Goal: Information Seeking & Learning: Find specific fact

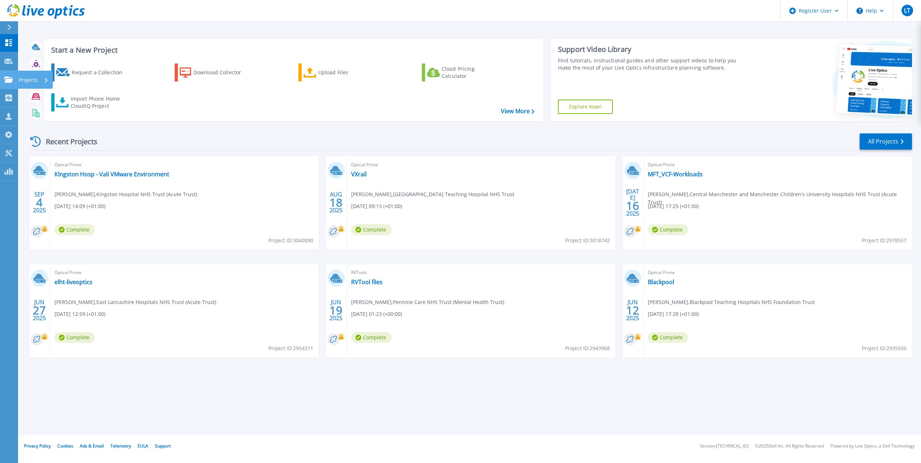
click at [24, 82] on p "Projects" at bounding box center [28, 80] width 19 height 19
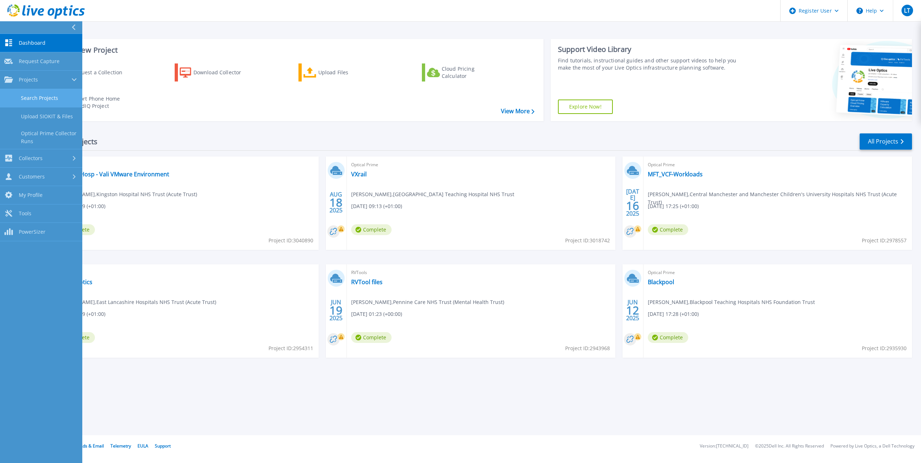
click at [39, 101] on link "Search Projects" at bounding box center [41, 98] width 82 height 18
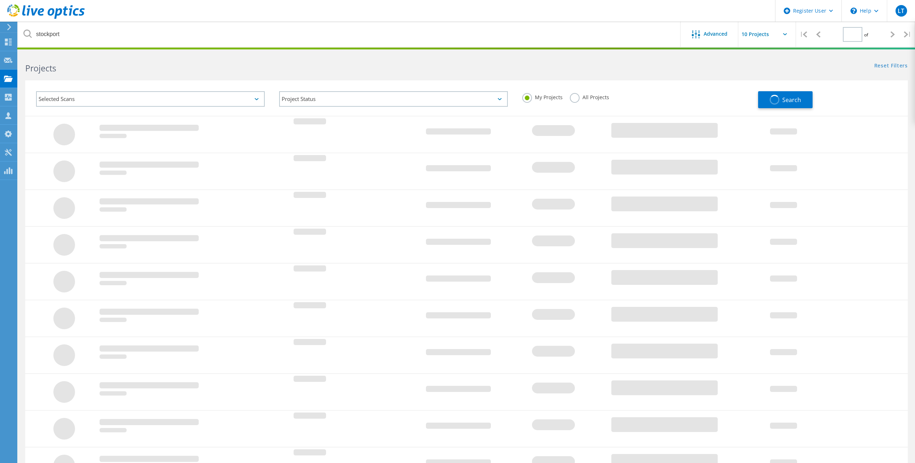
type input "1"
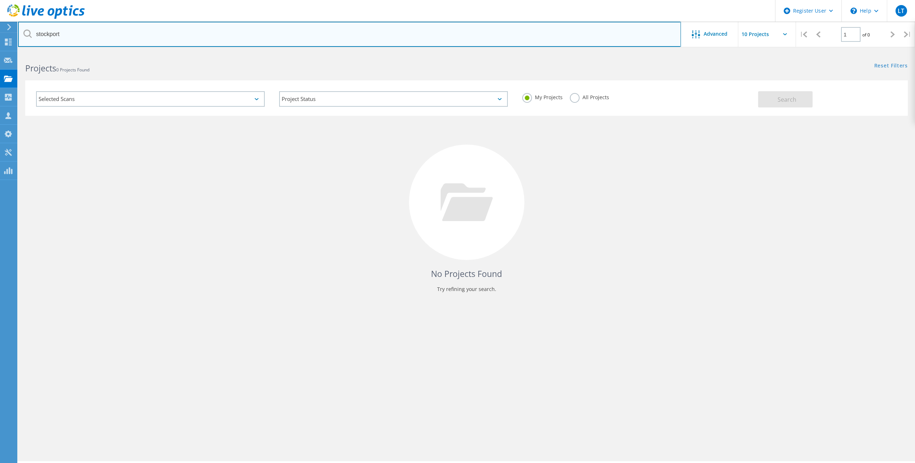
drag, startPoint x: 100, startPoint y: 35, endPoint x: -55, endPoint y: 24, distance: 155.5
click at [0, 24] on html "Register User \n Help Explore Helpful Articles Contact Support LT Dell User Luk…" at bounding box center [457, 241] width 915 height 483
type input "harrogate"
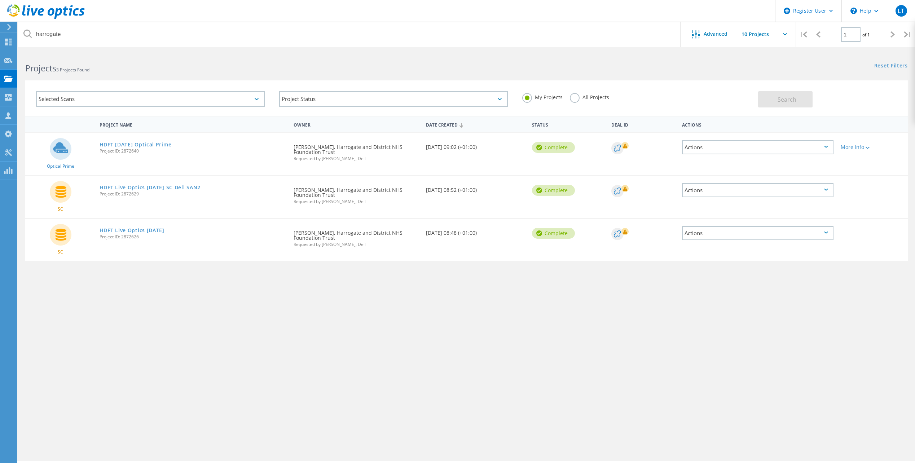
click at [162, 144] on link "HDFT [DATE] Optical Prime" at bounding box center [136, 144] width 72 height 5
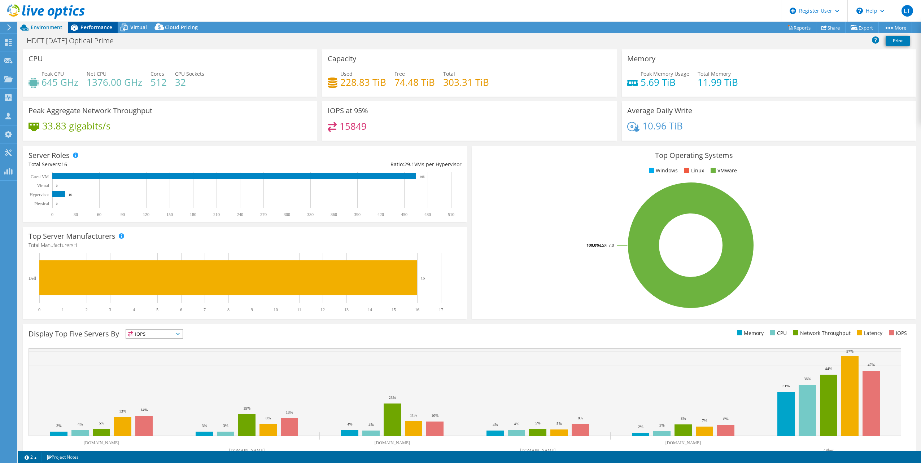
click at [83, 29] on span "Performance" at bounding box center [96, 27] width 32 height 7
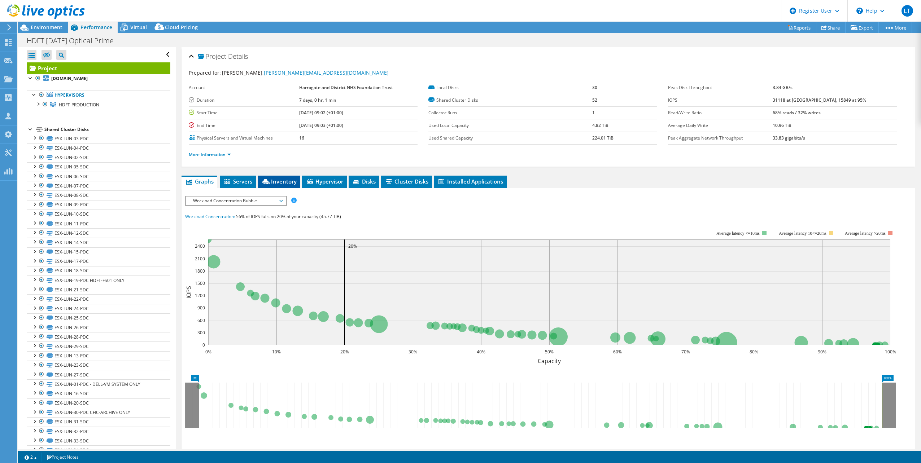
click at [289, 184] on span "Inventory" at bounding box center [278, 181] width 35 height 7
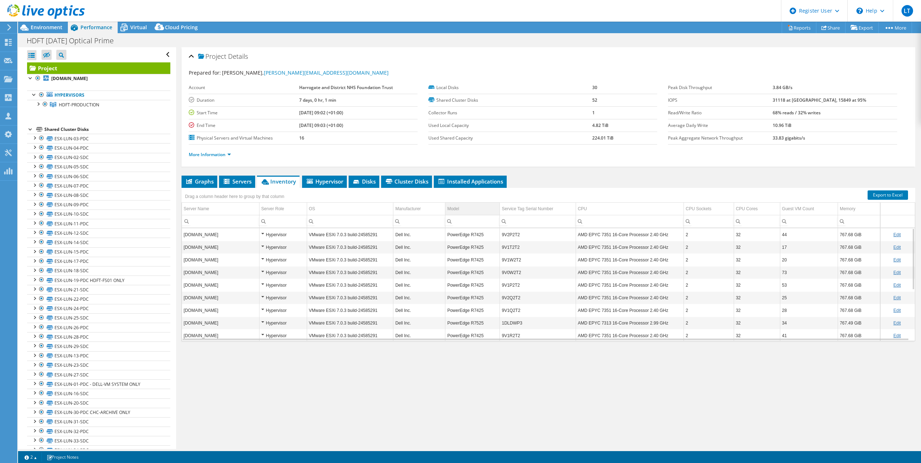
click at [474, 208] on td "Model" at bounding box center [472, 209] width 54 height 13
copy td "1DLDWP3"
drag, startPoint x: 500, startPoint y: 261, endPoint x: 495, endPoint y: 262, distance: 5.4
click at [495, 262] on tr "[DOMAIN_NAME] Hypervisor VMware ESXi 7.0.3 build-24585291 Dell Inc. PowerEdge R…" at bounding box center [548, 260] width 733 height 13
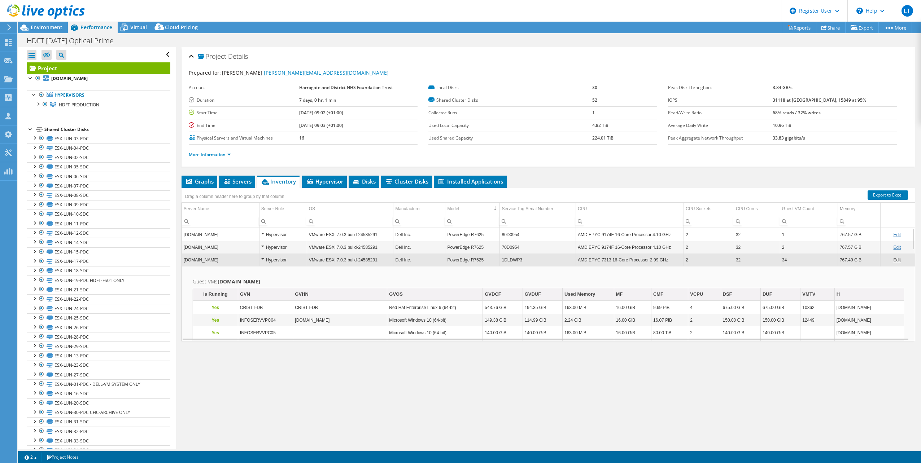
click at [550, 257] on td "1DLDWP3" at bounding box center [538, 260] width 76 height 13
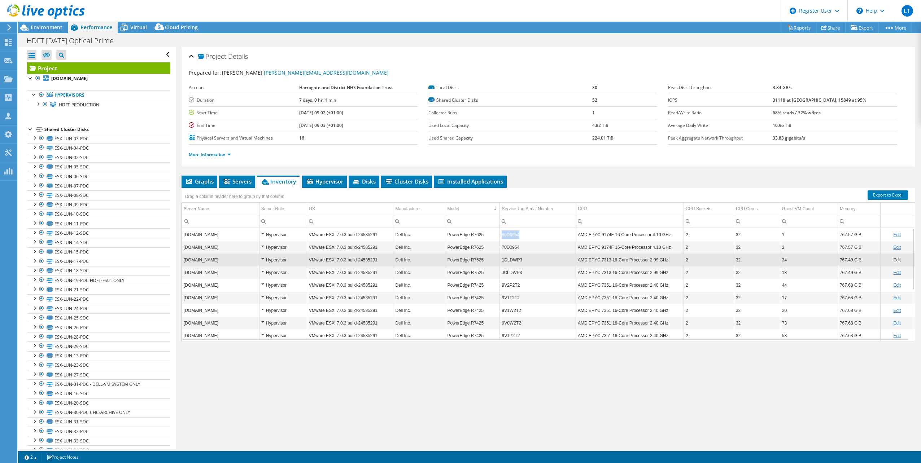
copy td "80D0954"
drag, startPoint x: 523, startPoint y: 234, endPoint x: 533, endPoint y: 234, distance: 9.8
click at [533, 234] on td "80D0954" at bounding box center [538, 234] width 76 height 13
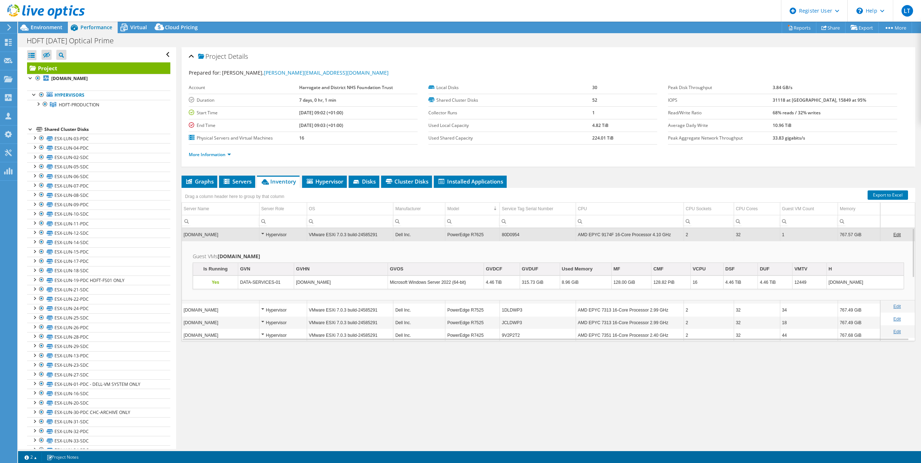
click at [554, 181] on ul "Graphs Servers Inventory Hypervisor Disks Cluster Disks Installed Applications" at bounding box center [547, 182] width 733 height 12
click at [365, 236] on td "VMware ESXi 7.0.3 build-24585291" at bounding box center [350, 234] width 87 height 13
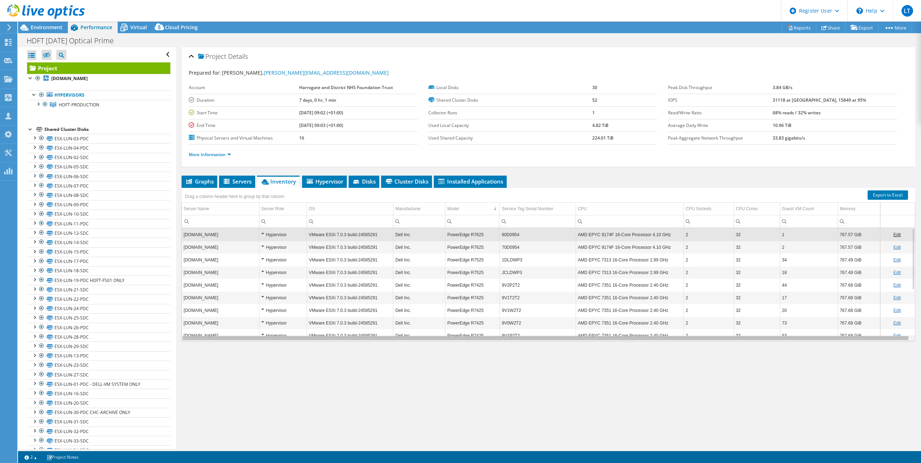
scroll to position [0, 0]
drag, startPoint x: 684, startPoint y: 339, endPoint x: 709, endPoint y: 339, distance: 24.9
click at [709, 339] on body "LT Dell User [PERSON_NAME] [PERSON_NAME][EMAIL_ADDRESS][PERSON_NAME][DOMAIN_NAM…" at bounding box center [460, 231] width 921 height 463
drag, startPoint x: 701, startPoint y: 338, endPoint x: 725, endPoint y: 338, distance: 24.2
click at [725, 338] on body "LT Dell User [PERSON_NAME] [PERSON_NAME][EMAIL_ADDRESS][PERSON_NAME][DOMAIN_NAM…" at bounding box center [460, 231] width 921 height 463
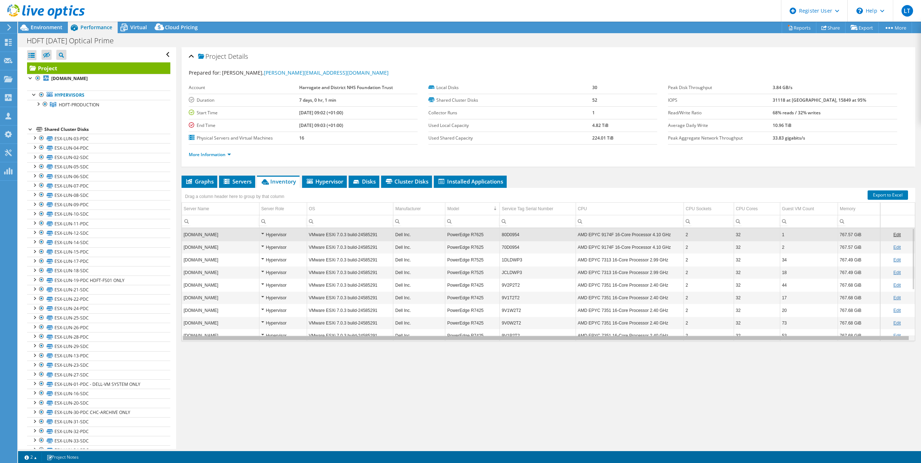
drag, startPoint x: 724, startPoint y: 338, endPoint x: 763, endPoint y: 335, distance: 39.8
click at [761, 336] on body "LT Dell User [PERSON_NAME] [PERSON_NAME][EMAIL_ADDRESS][PERSON_NAME][DOMAIN_NAM…" at bounding box center [460, 231] width 921 height 463
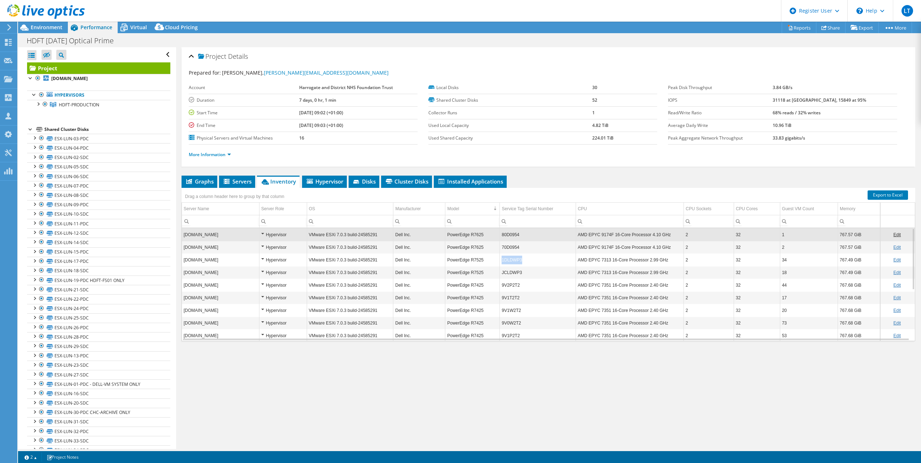
copy td "1DLDWP3"
click at [500, 261] on td "1DLDWP3" at bounding box center [538, 260] width 76 height 13
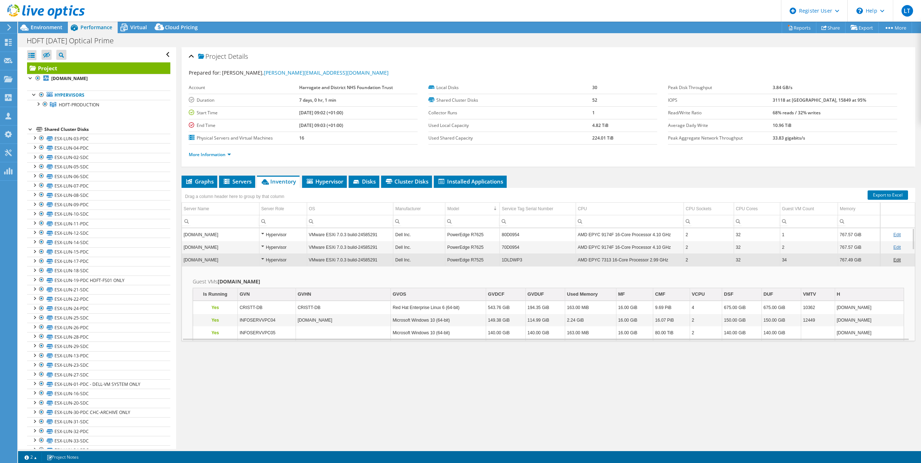
click at [462, 259] on td "PowerEdge R7525" at bounding box center [472, 260] width 54 height 13
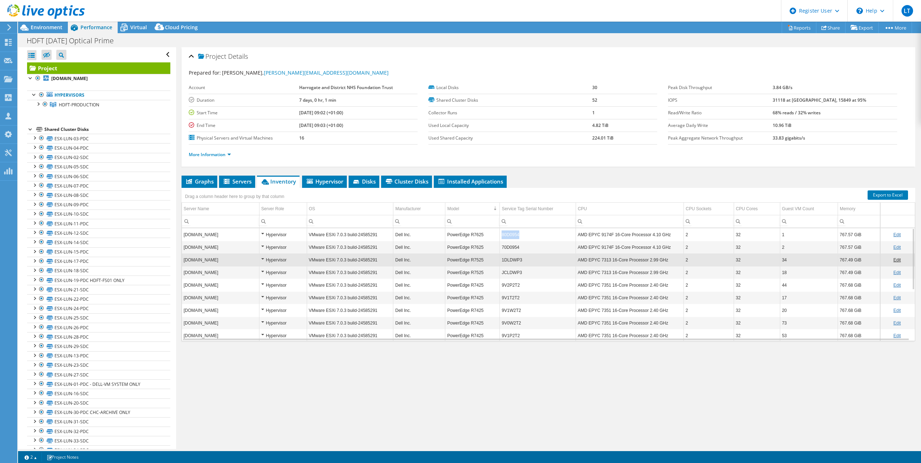
copy td "80D0954"
drag, startPoint x: 536, startPoint y: 233, endPoint x: 497, endPoint y: 234, distance: 38.3
click at [500, 234] on td "80D0954" at bounding box center [538, 234] width 76 height 13
